Goal: Task Accomplishment & Management: Manage account settings

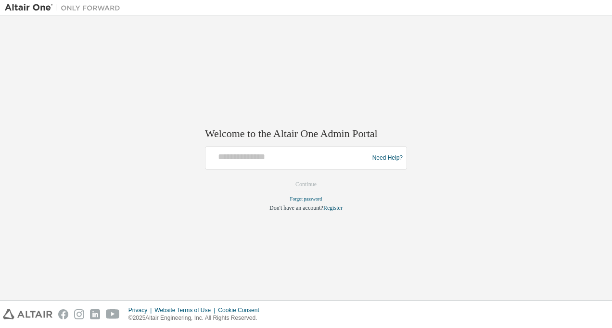
click at [226, 61] on div "Welcome to the Altair One Admin Portal Need Help? Please make sure that you pro…" at bounding box center [306, 157] width 603 height 275
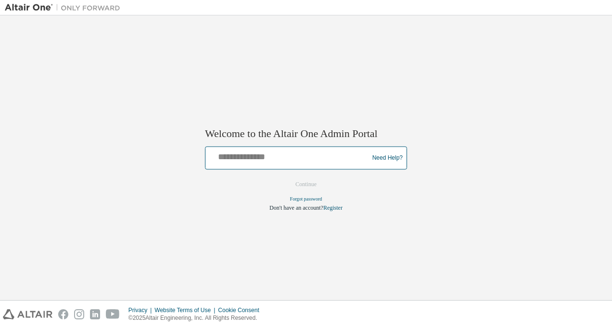
click at [243, 155] on input "text" at bounding box center [288, 156] width 158 height 14
type input "******"
click at [285, 178] on button "Continue" at bounding box center [305, 185] width 41 height 14
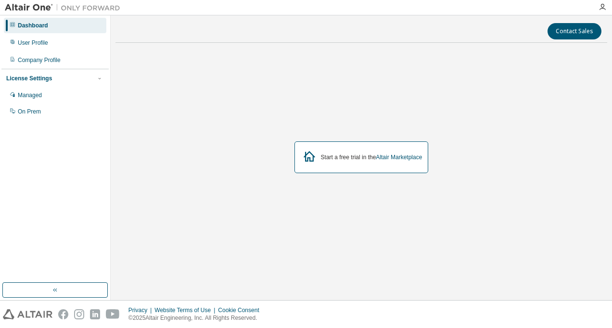
click at [347, 106] on div "Start a free trial in the Altair Marketplace" at bounding box center [362, 157] width 492 height 213
click at [69, 37] on div "User Profile" at bounding box center [55, 42] width 103 height 15
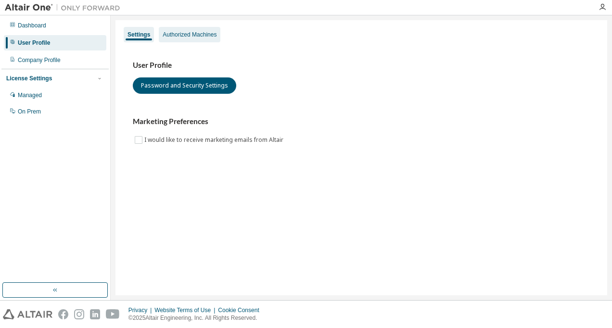
click at [192, 37] on div "Authorized Machines" at bounding box center [190, 35] width 54 height 8
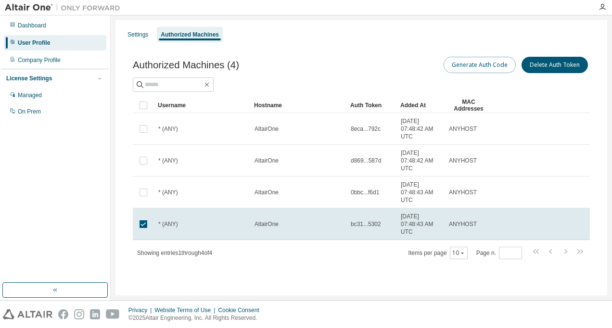
click at [473, 66] on button "Generate Auth Code" at bounding box center [480, 65] width 72 height 16
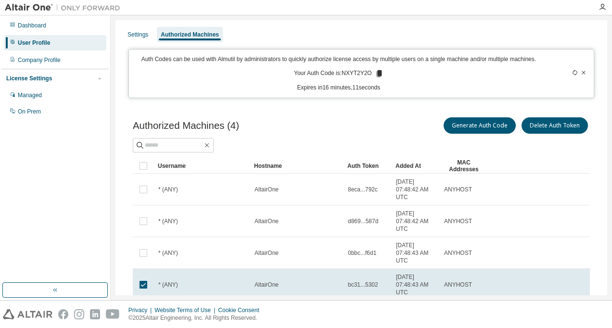
click at [377, 74] on icon at bounding box center [378, 73] width 5 height 7
